Goal: Check status: Check status

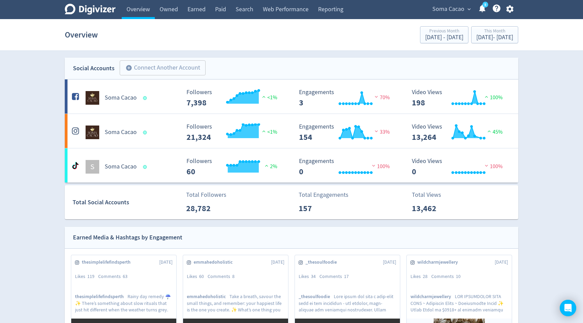
click at [453, 12] on span "Soma Cacao" at bounding box center [449, 9] width 32 height 11
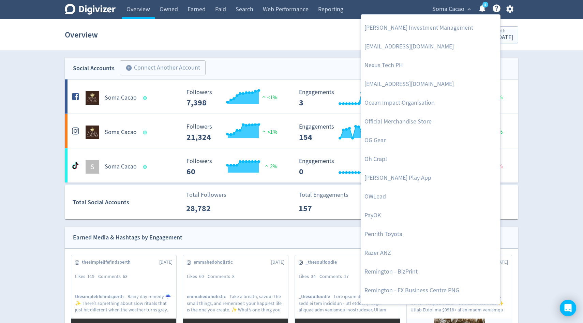
scroll to position [1293, 0]
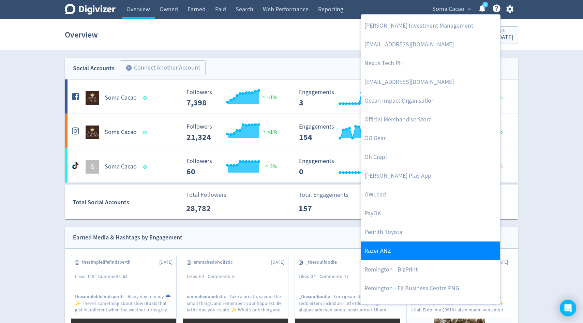
click at [380, 258] on link "Razer ANZ" at bounding box center [430, 251] width 139 height 19
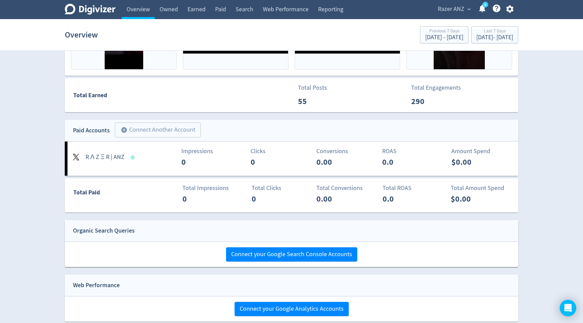
scroll to position [346, 0]
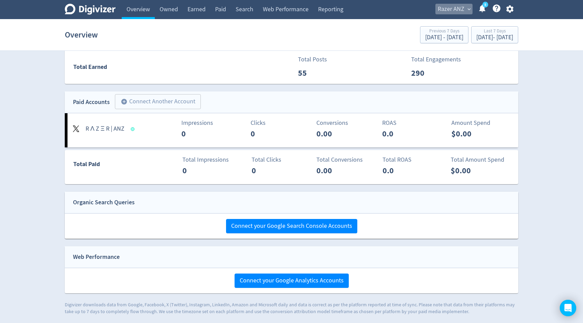
click at [461, 5] on span "Razer ANZ" at bounding box center [451, 9] width 27 height 11
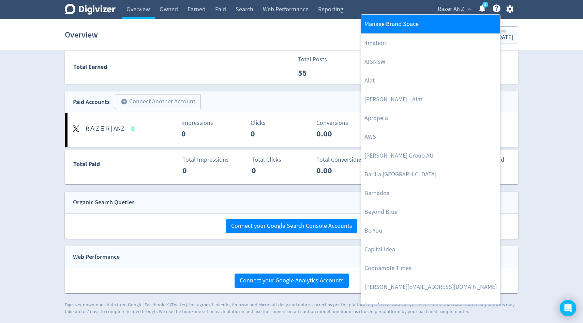
click at [413, 24] on link "Manage Brand Space" at bounding box center [430, 24] width 139 height 19
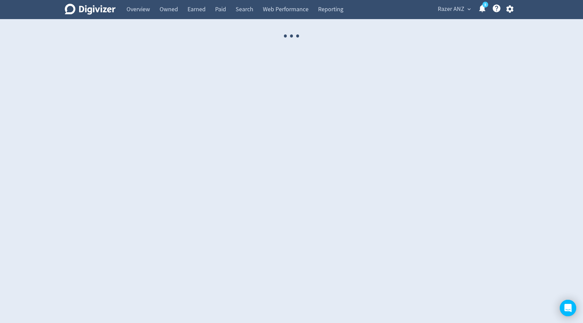
select select "USER"
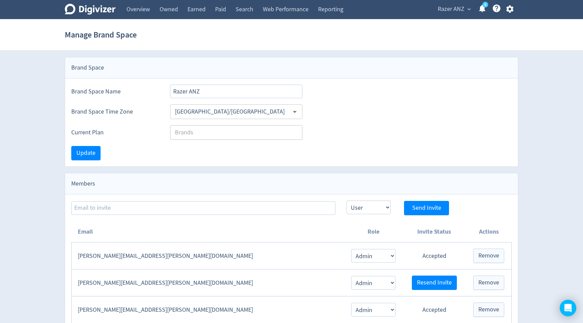
click at [464, 7] on span "Razer ANZ" at bounding box center [451, 9] width 27 height 11
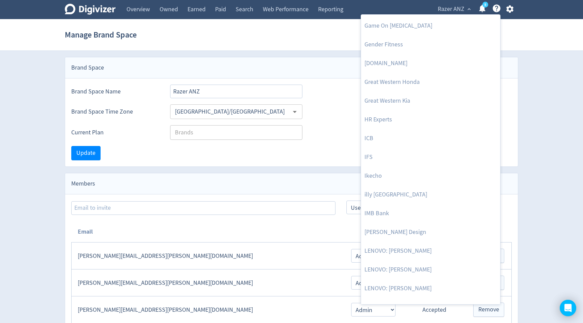
scroll to position [525, 0]
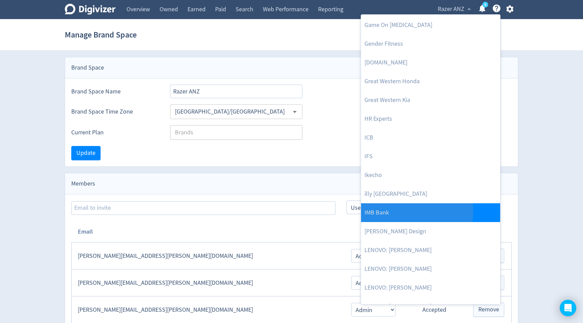
click at [390, 211] on link "IMB Bank" at bounding box center [430, 212] width 139 height 19
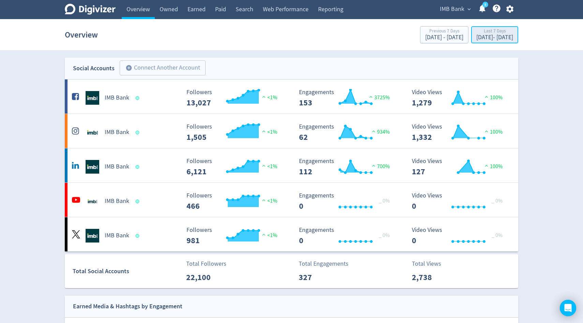
click at [477, 39] on div "[DATE] - [DATE]" at bounding box center [495, 37] width 37 height 6
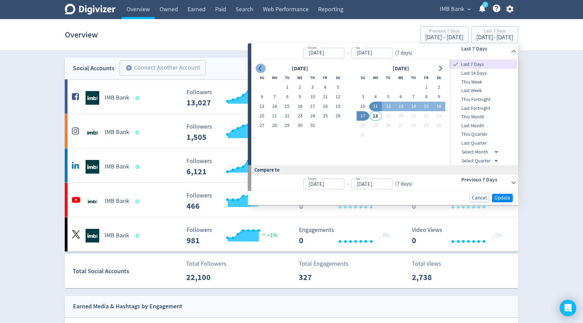
click at [263, 68] on icon "Go to previous month" at bounding box center [260, 68] width 5 height 5
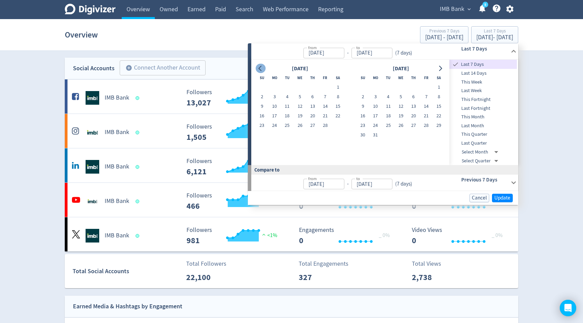
click at [263, 68] on icon "Go to previous month" at bounding box center [260, 68] width 5 height 5
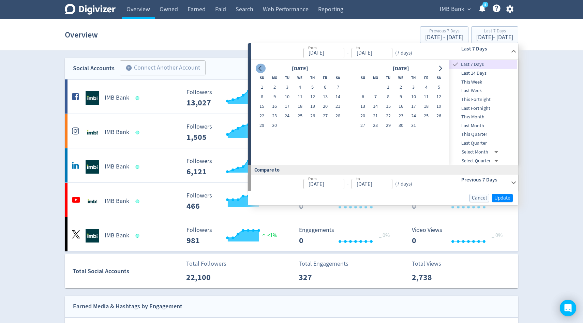
click at [263, 68] on icon "Go to previous month" at bounding box center [260, 68] width 5 height 5
click at [262, 113] on button "18" at bounding box center [262, 116] width 13 height 10
type input "[DATE]"
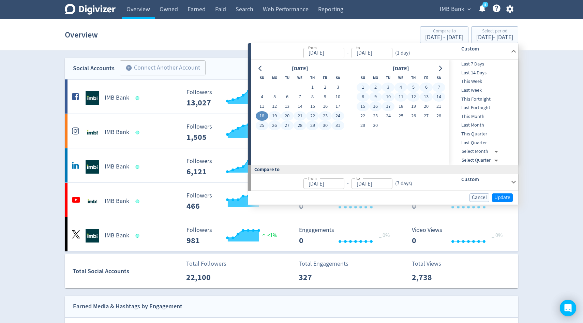
click at [389, 107] on button "17" at bounding box center [388, 107] width 13 height 10
type input "[DATE]"
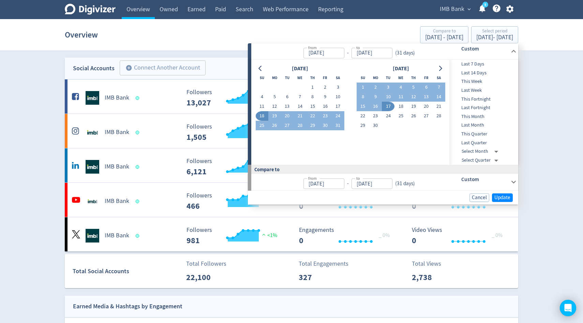
click at [260, 115] on button "18" at bounding box center [262, 116] width 13 height 10
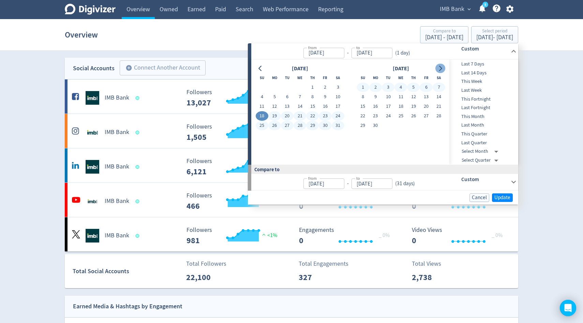
click at [439, 68] on icon "Go to next month" at bounding box center [440, 68] width 5 height 5
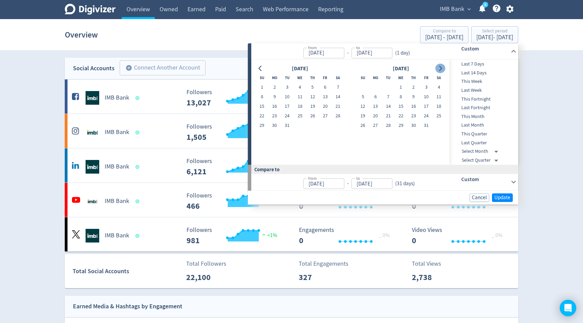
click at [439, 68] on icon "Go to next month" at bounding box center [440, 68] width 5 height 5
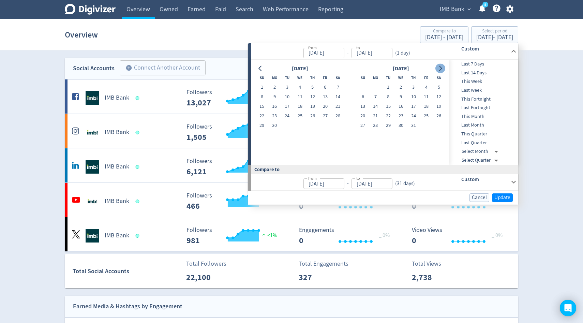
click at [439, 68] on icon "Go to next month" at bounding box center [440, 68] width 5 height 5
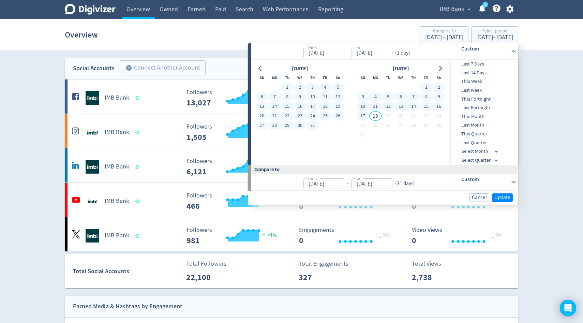
click at [364, 116] on button "17" at bounding box center [363, 116] width 13 height 10
type input "[DATE]"
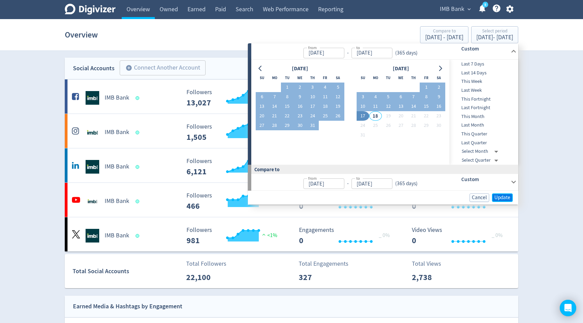
click at [503, 196] on span "Update" at bounding box center [503, 197] width 16 height 5
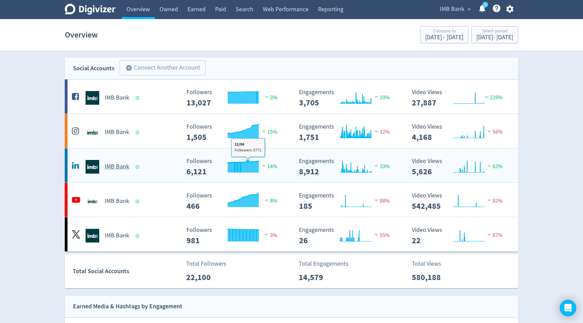
click at [248, 164] on icon "\a Followers\a ---\a" at bounding box center [248, 161] width 7 height 7
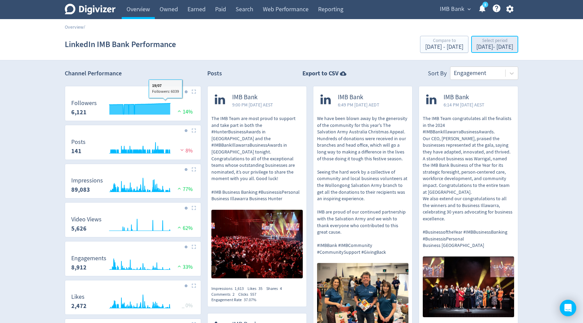
click at [477, 45] on div "[DATE] - [DATE]" at bounding box center [495, 47] width 37 height 6
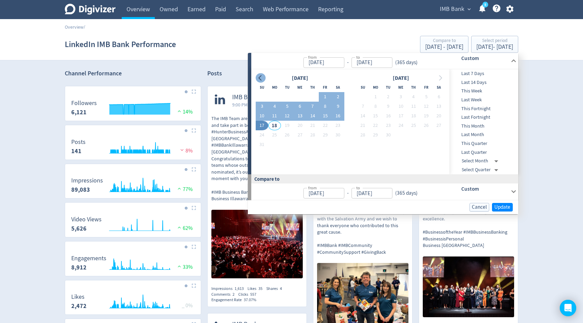
click at [258, 79] on icon "Go to previous month" at bounding box center [260, 77] width 5 height 5
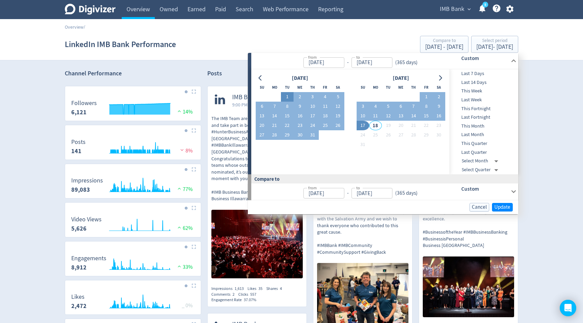
click at [283, 96] on button "1" at bounding box center [287, 97] width 13 height 10
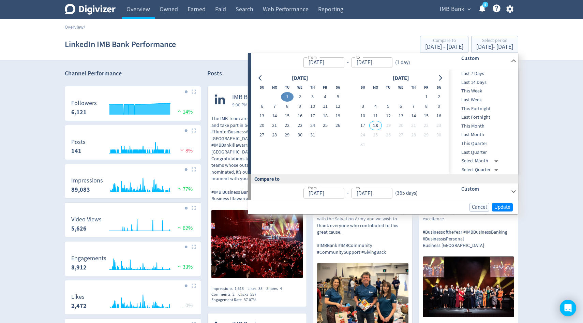
type input "[DATE]"
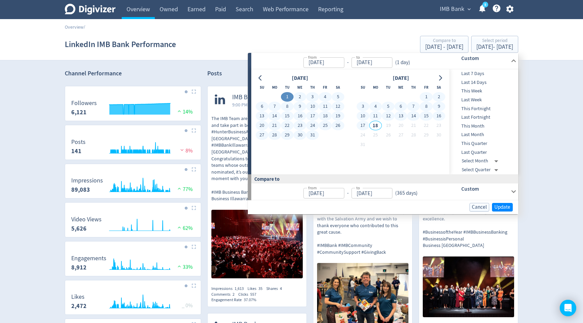
click at [362, 127] on button "17" at bounding box center [363, 126] width 13 height 10
type input "[DATE]"
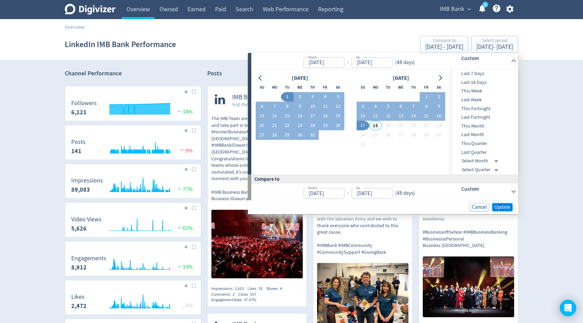
click at [501, 208] on span "Update" at bounding box center [503, 207] width 16 height 5
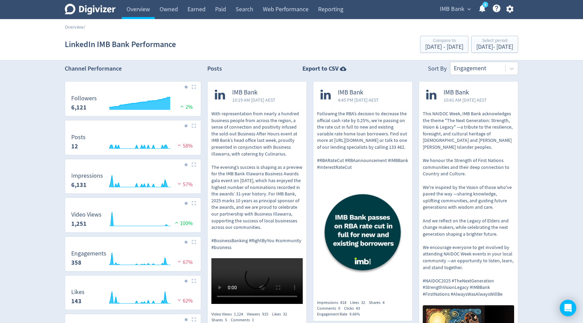
scroll to position [7, 0]
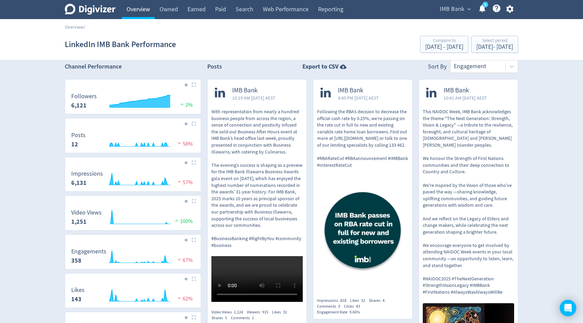
click at [138, 12] on link "Overview" at bounding box center [138, 9] width 33 height 19
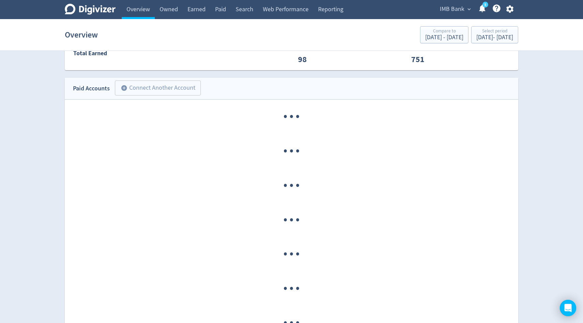
scroll to position [446, 0]
